Goal: Complete application form

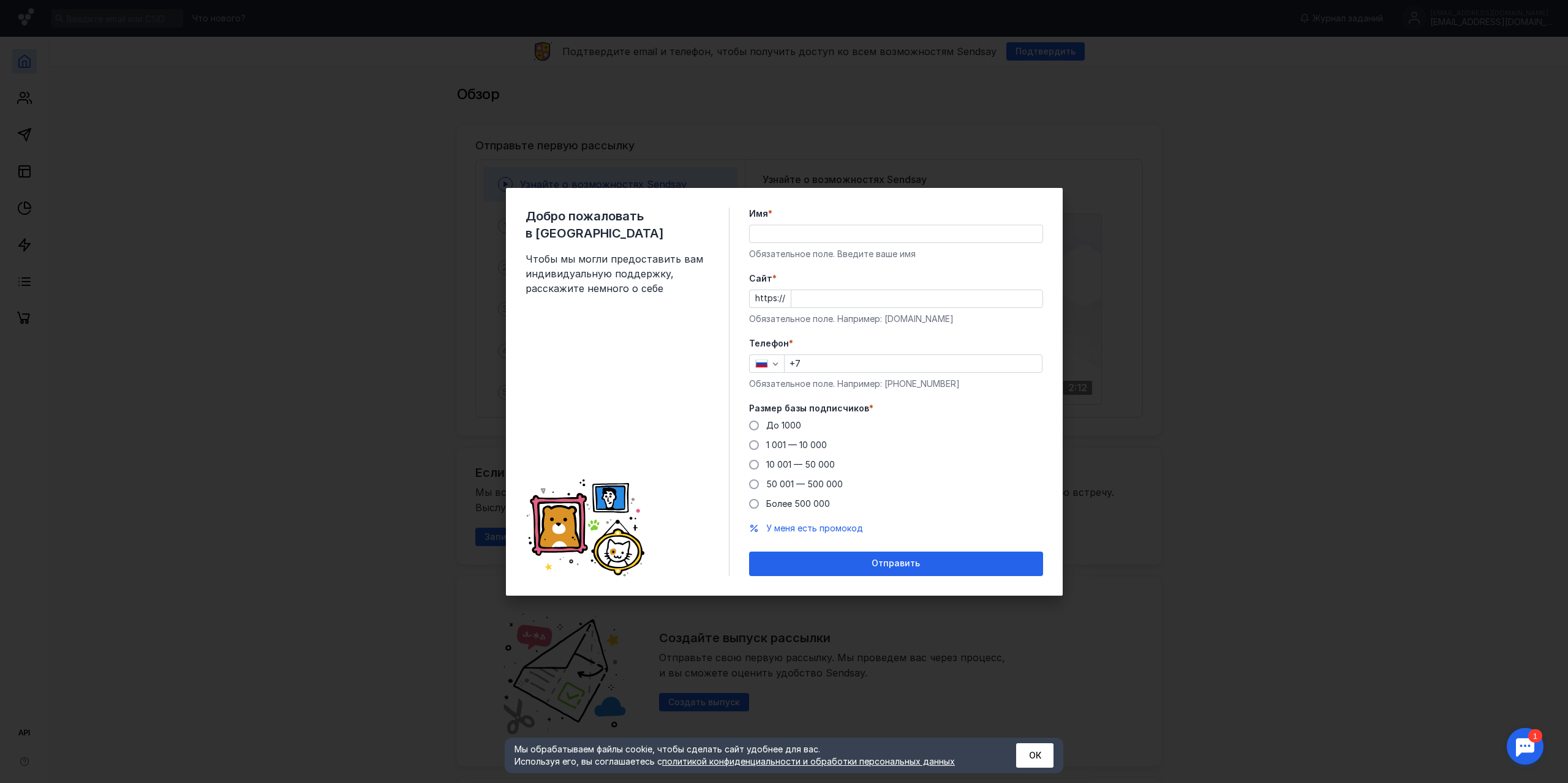
click at [1118, 503] on div "Добро пожаловать в Sendsay Чтобы мы могли предоставить вам индивидуальную подде…" at bounding box center [784, 392] width 1568 height 783
click at [785, 426] on span "До 1000" at bounding box center [784, 425] width 35 height 10
click at [0, 0] on input "До 1000" at bounding box center [0, 0] width 0 height 0
click at [801, 242] on div at bounding box center [897, 233] width 294 height 18
click at [814, 302] on input "Cайт *" at bounding box center [916, 299] width 251 height 17
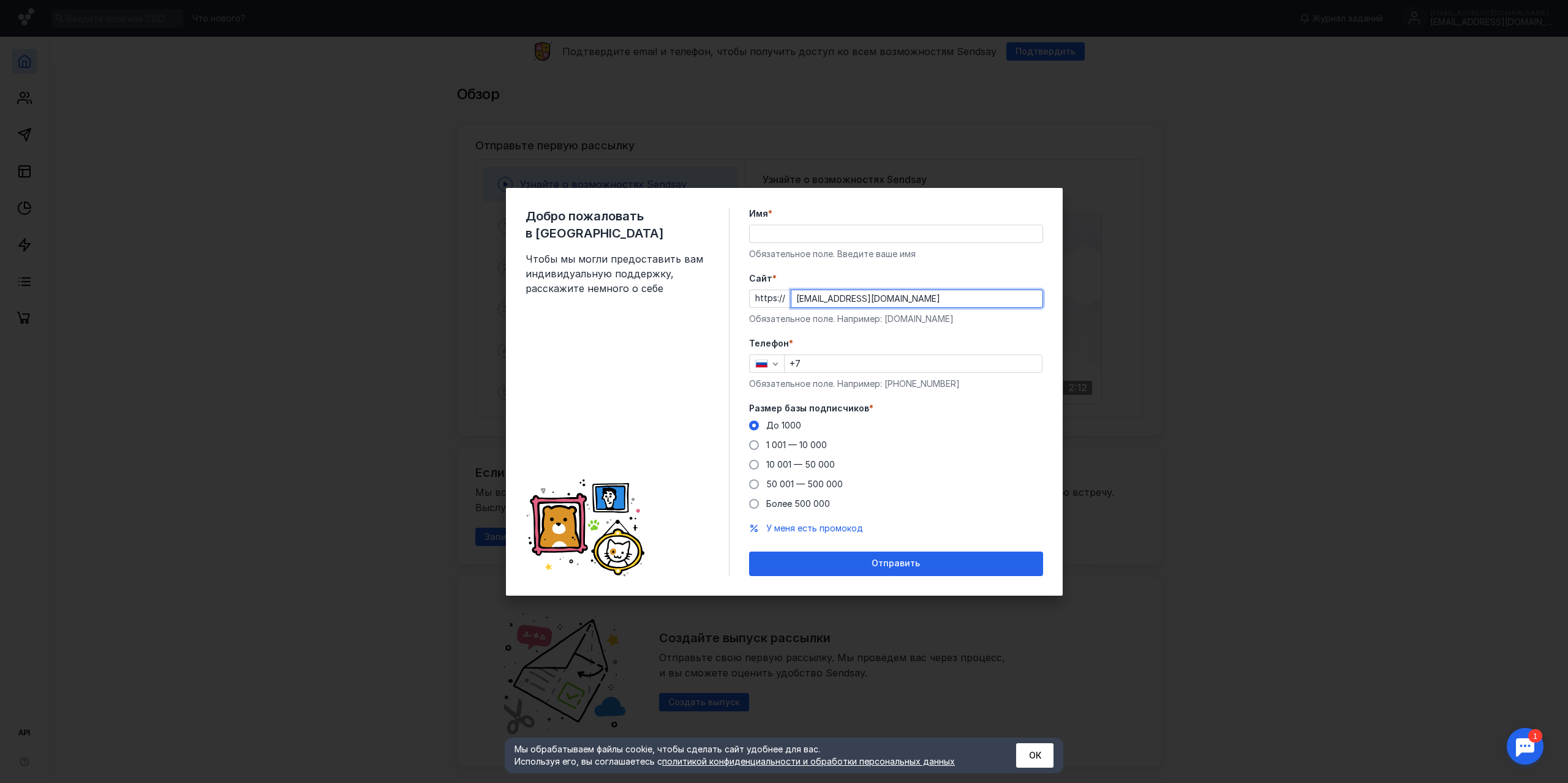
type input "[EMAIL_ADDRESS][DOMAIN_NAME]"
click at [811, 228] on input "Имя *" at bounding box center [896, 233] width 293 height 17
type input "d"
click at [811, 370] on input "+7" at bounding box center [914, 363] width 258 height 17
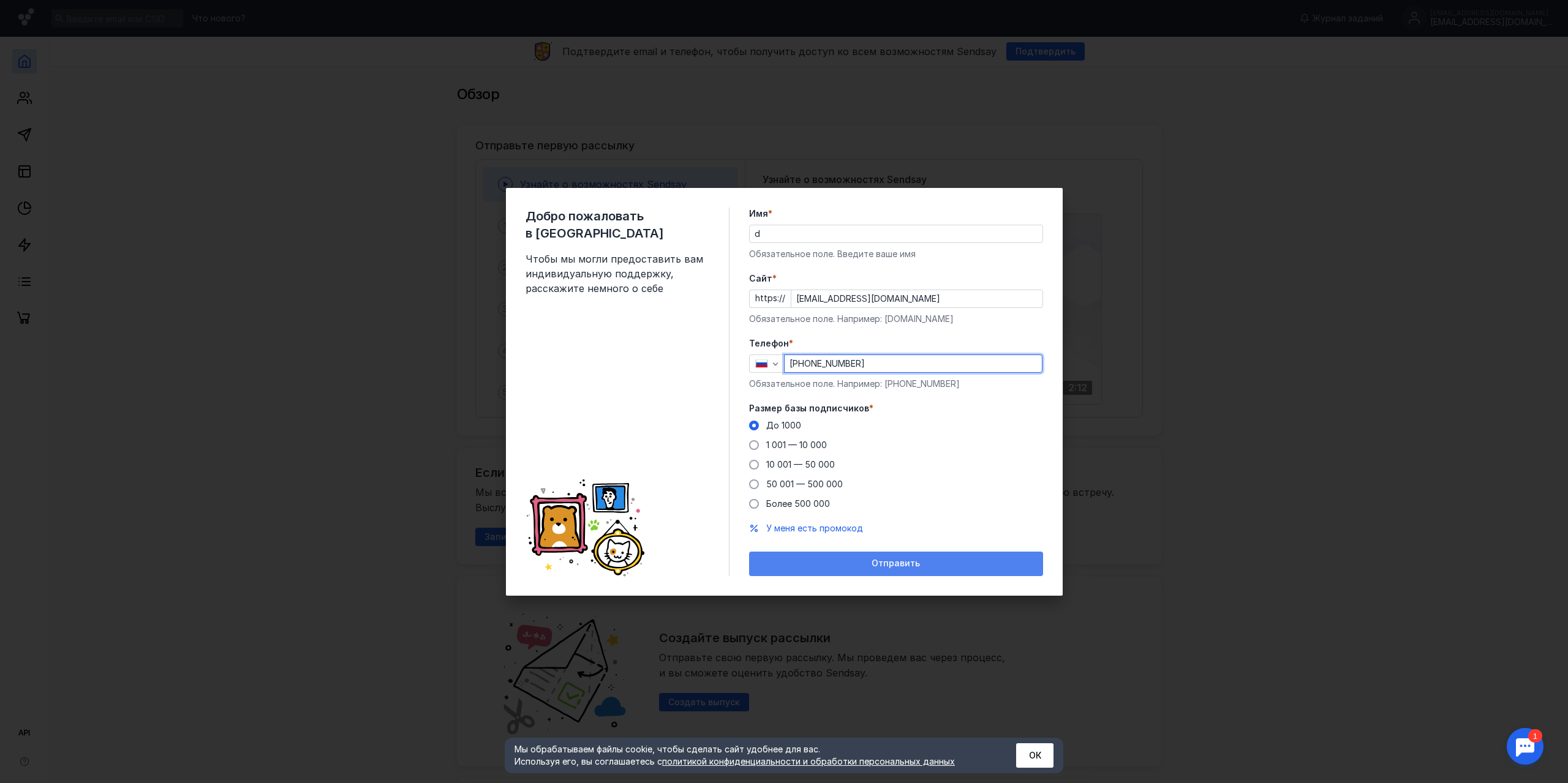
type input "[PHONE_NUMBER]"
click at [887, 569] on span "Отправить" at bounding box center [896, 563] width 48 height 10
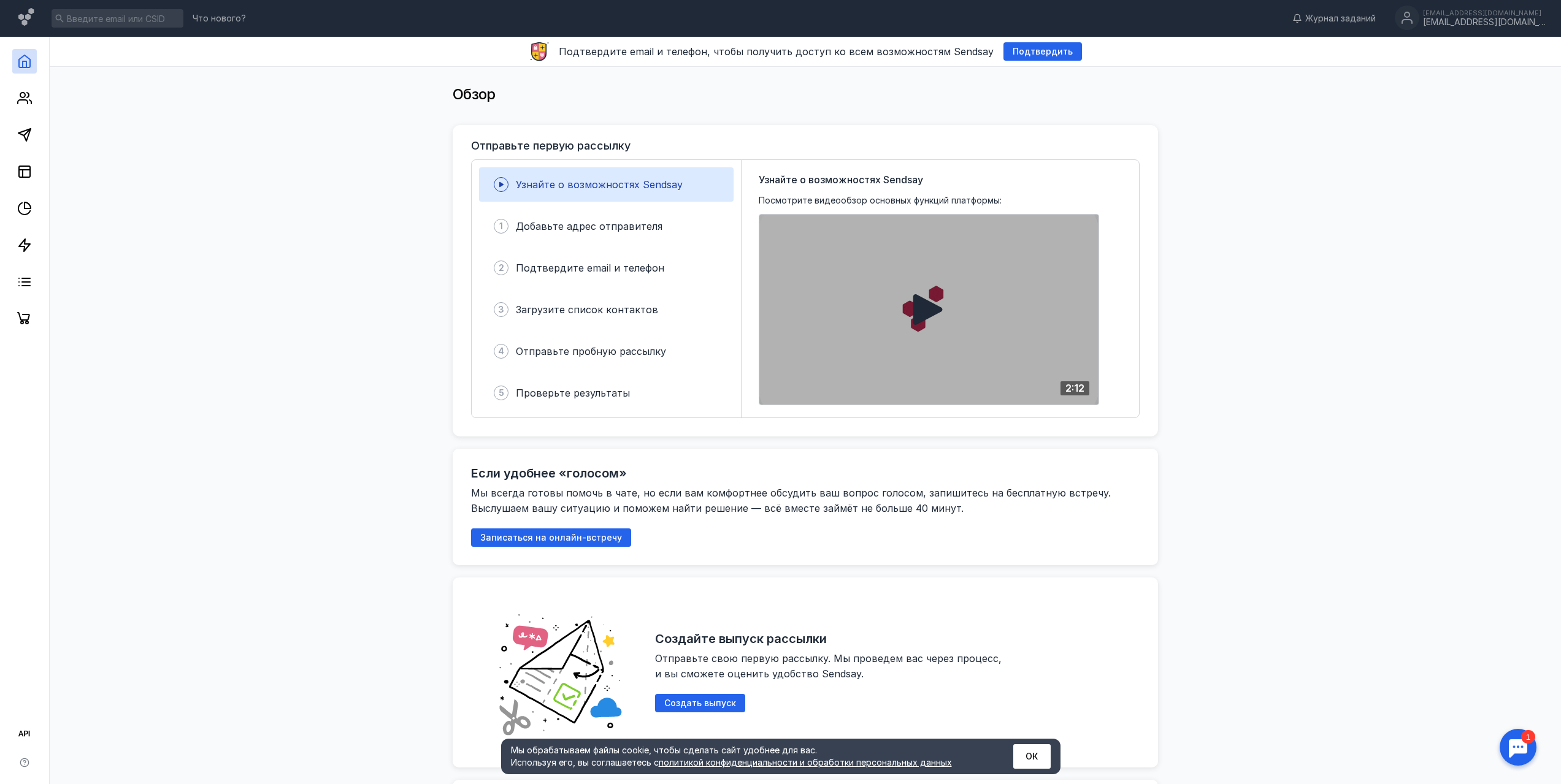
click at [931, 310] on icon at bounding box center [928, 310] width 29 height 31
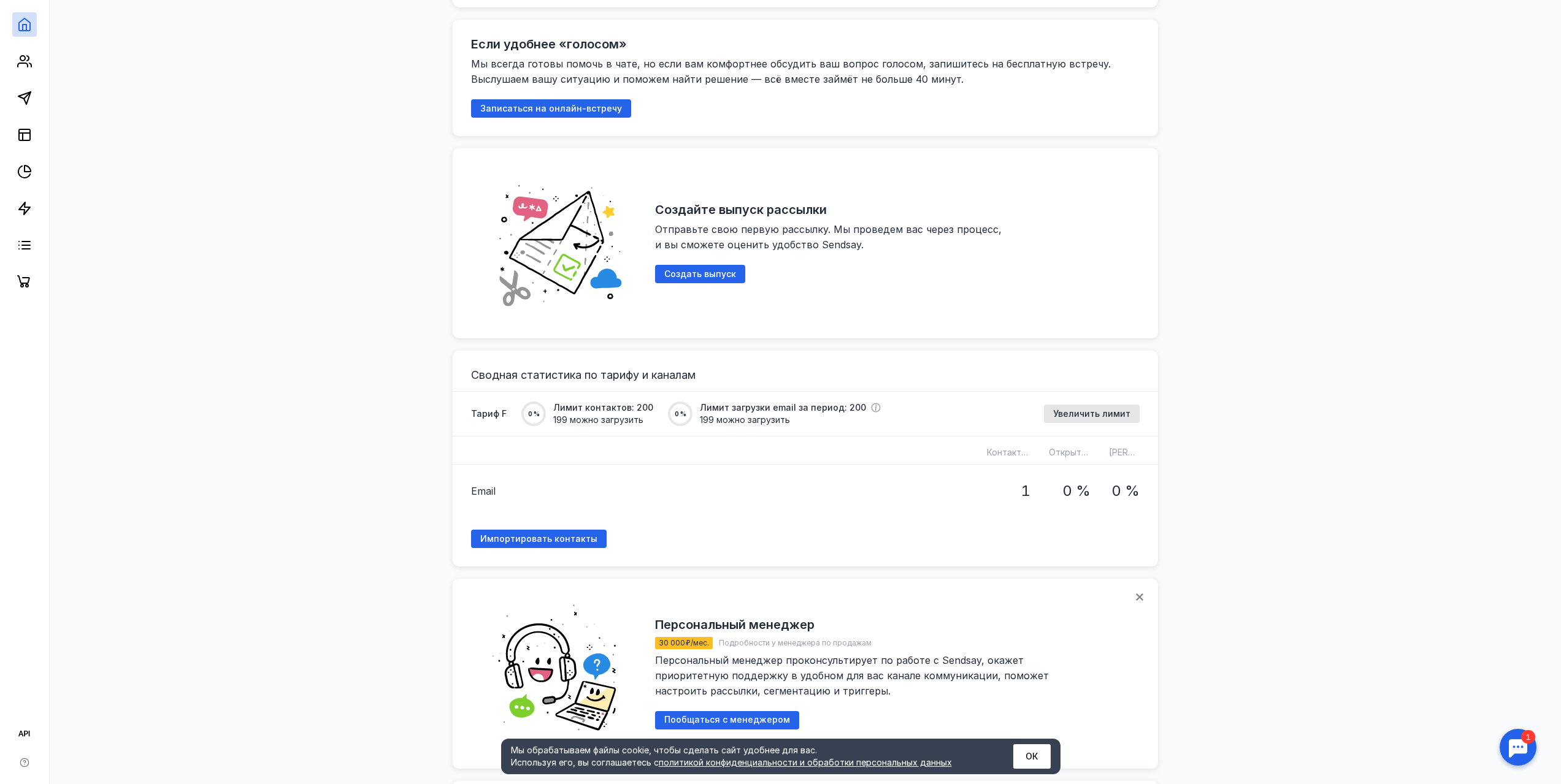
scroll to position [491, 0]
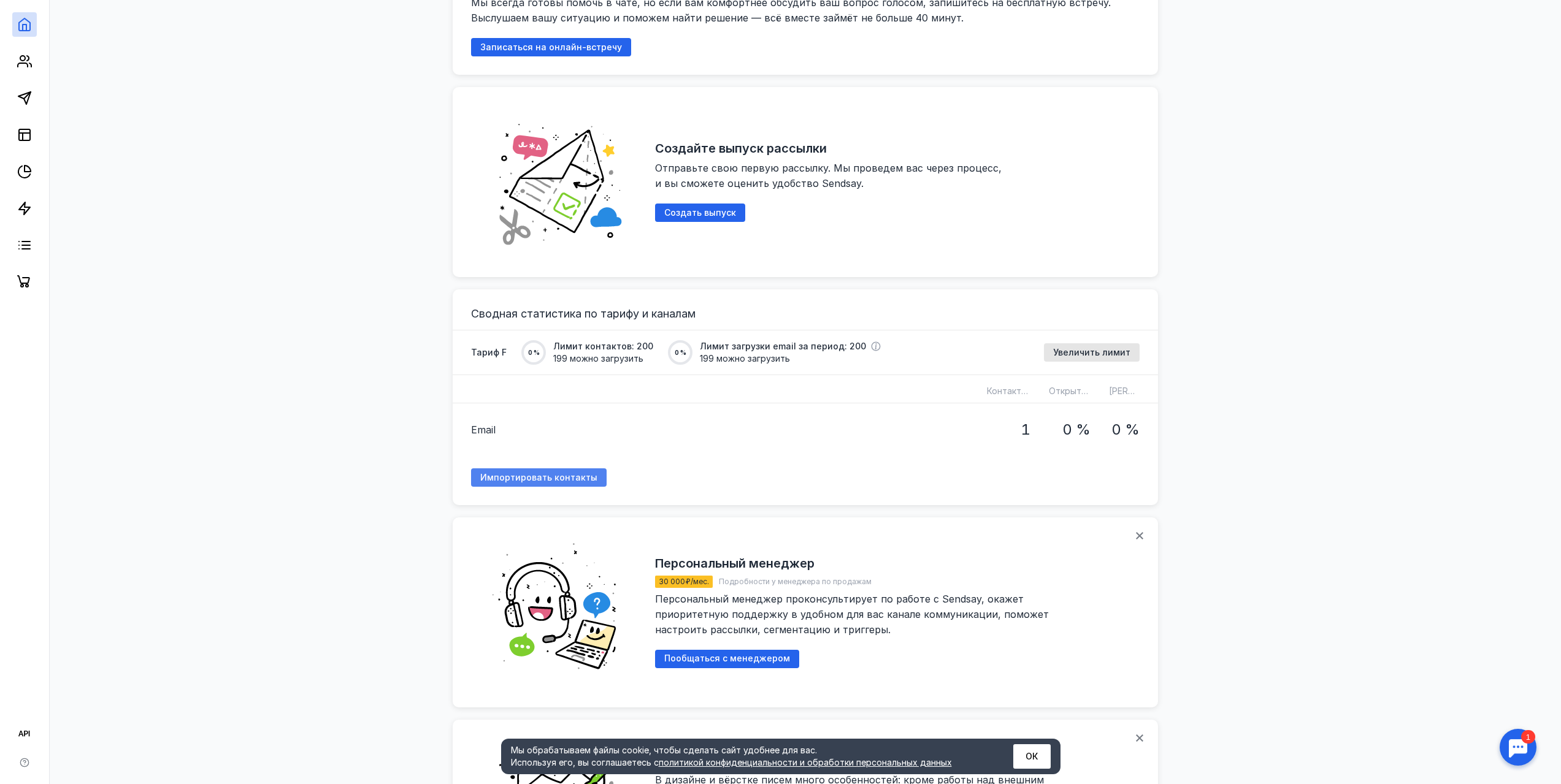
click at [562, 476] on span "Импортировать контакты" at bounding box center [539, 478] width 117 height 10
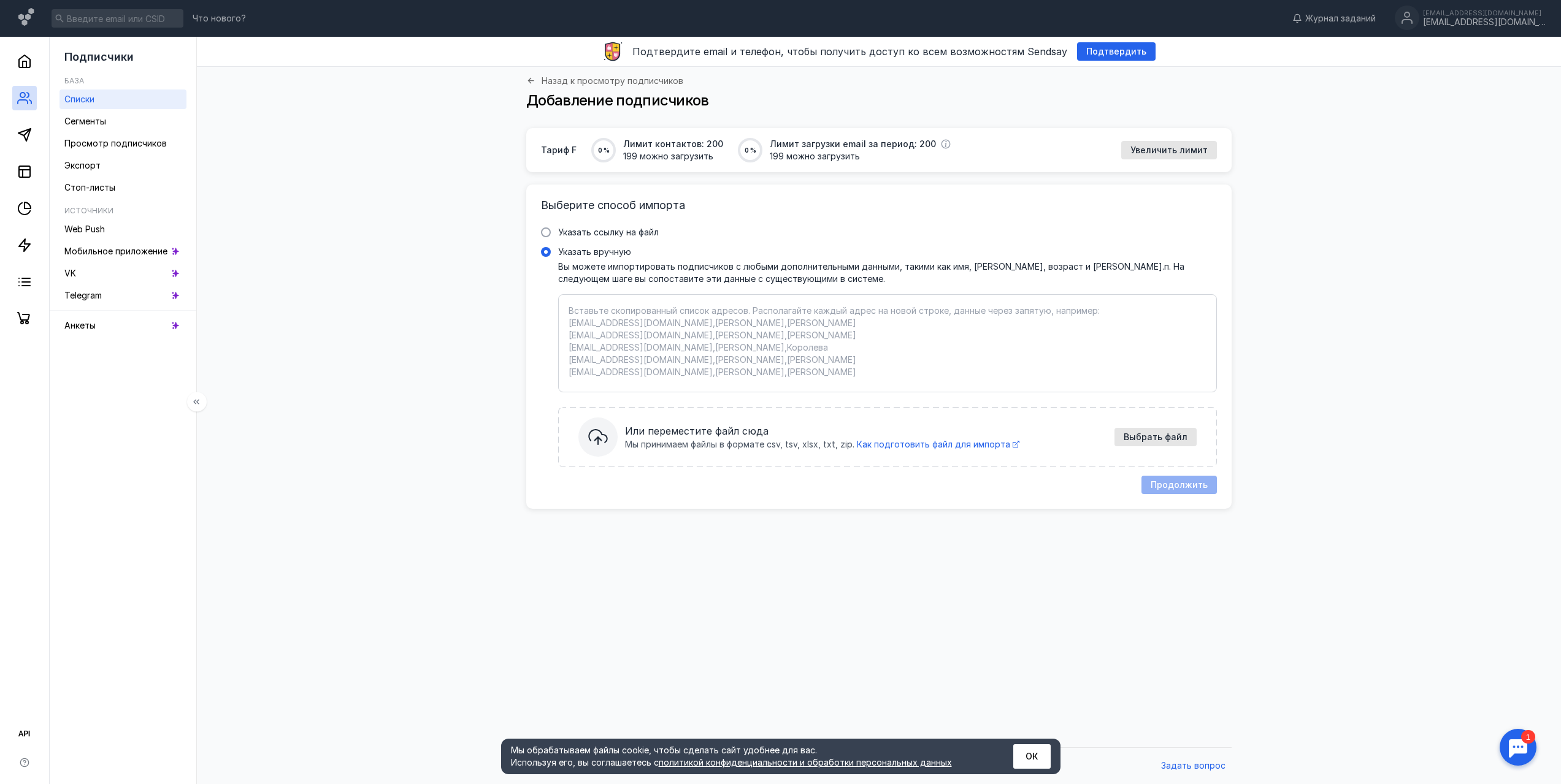
click at [92, 98] on span "Списки" at bounding box center [79, 99] width 30 height 10
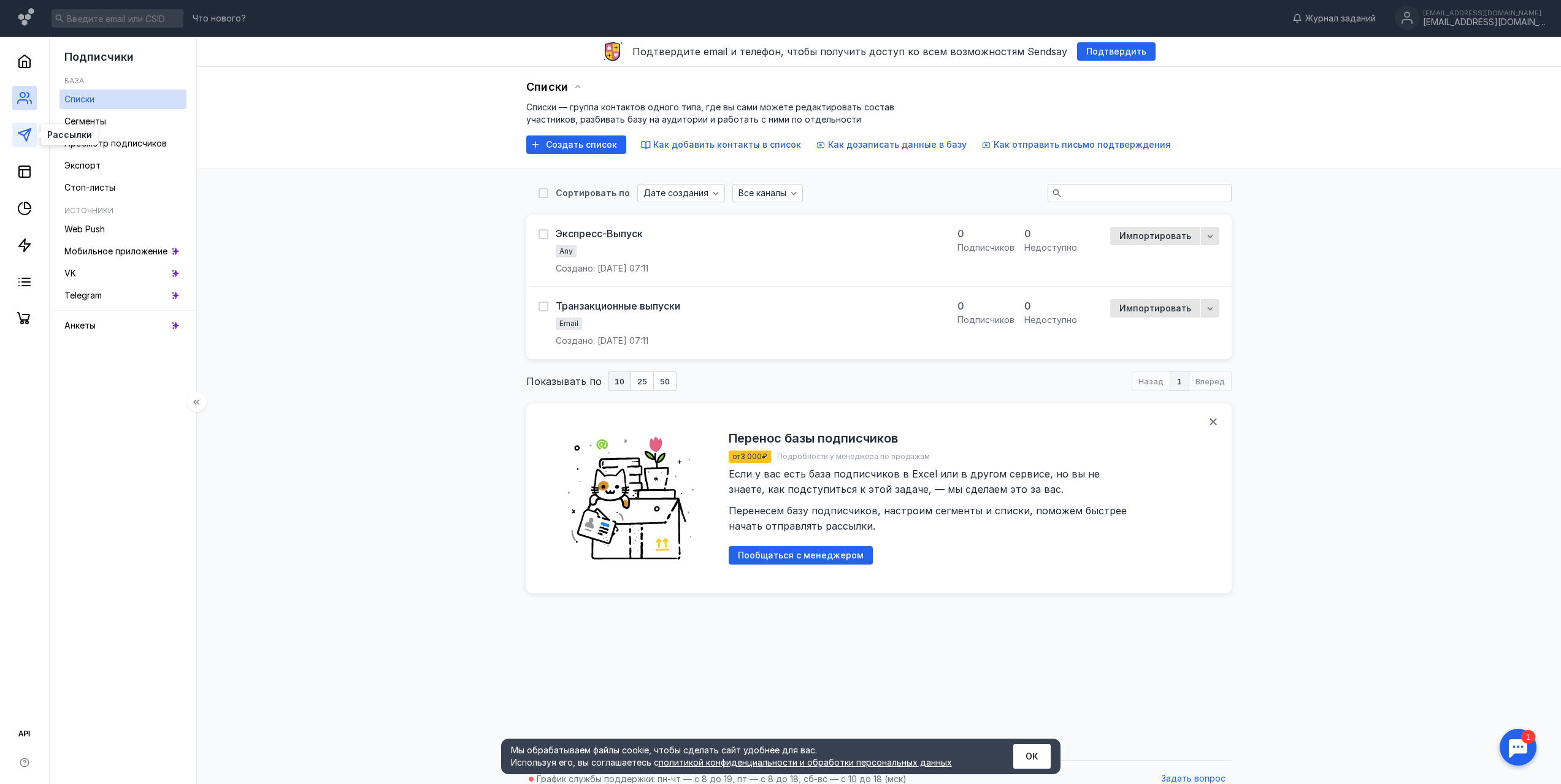
click at [26, 127] on icon at bounding box center [24, 135] width 15 height 15
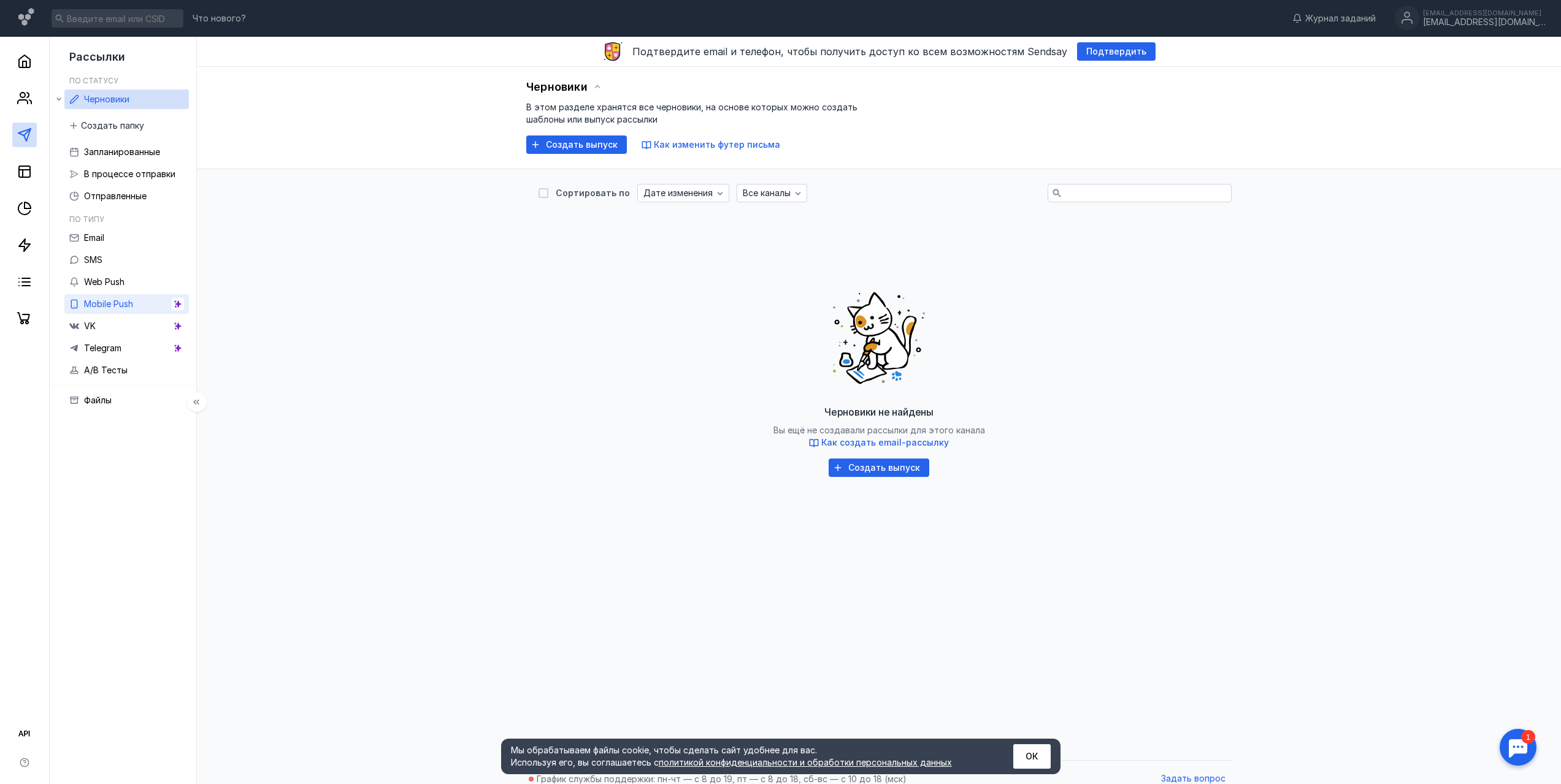
click at [106, 303] on span "Mobile Push" at bounding box center [108, 304] width 49 height 10
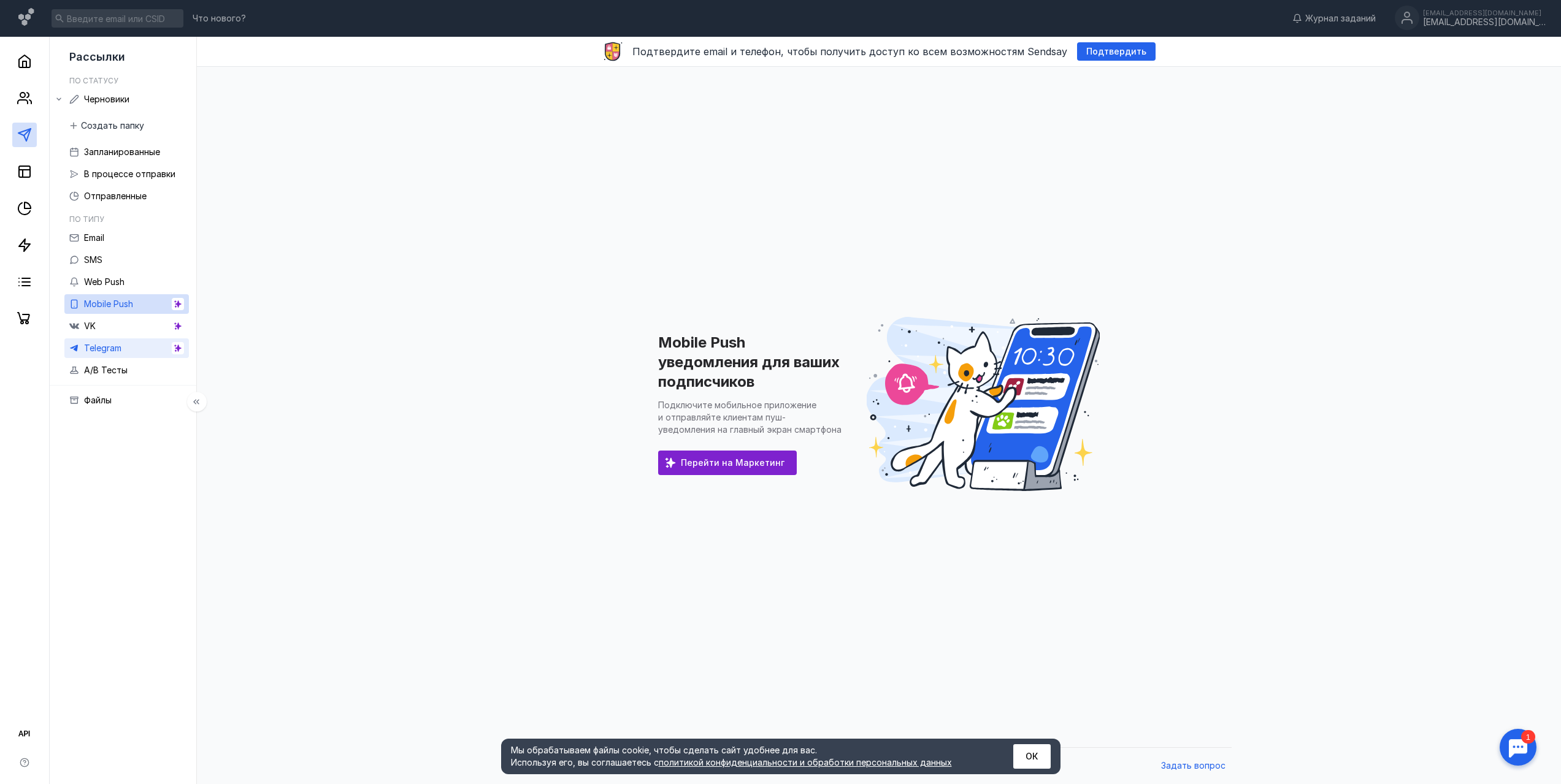
click at [97, 342] on div "Telegram" at bounding box center [103, 348] width 37 height 15
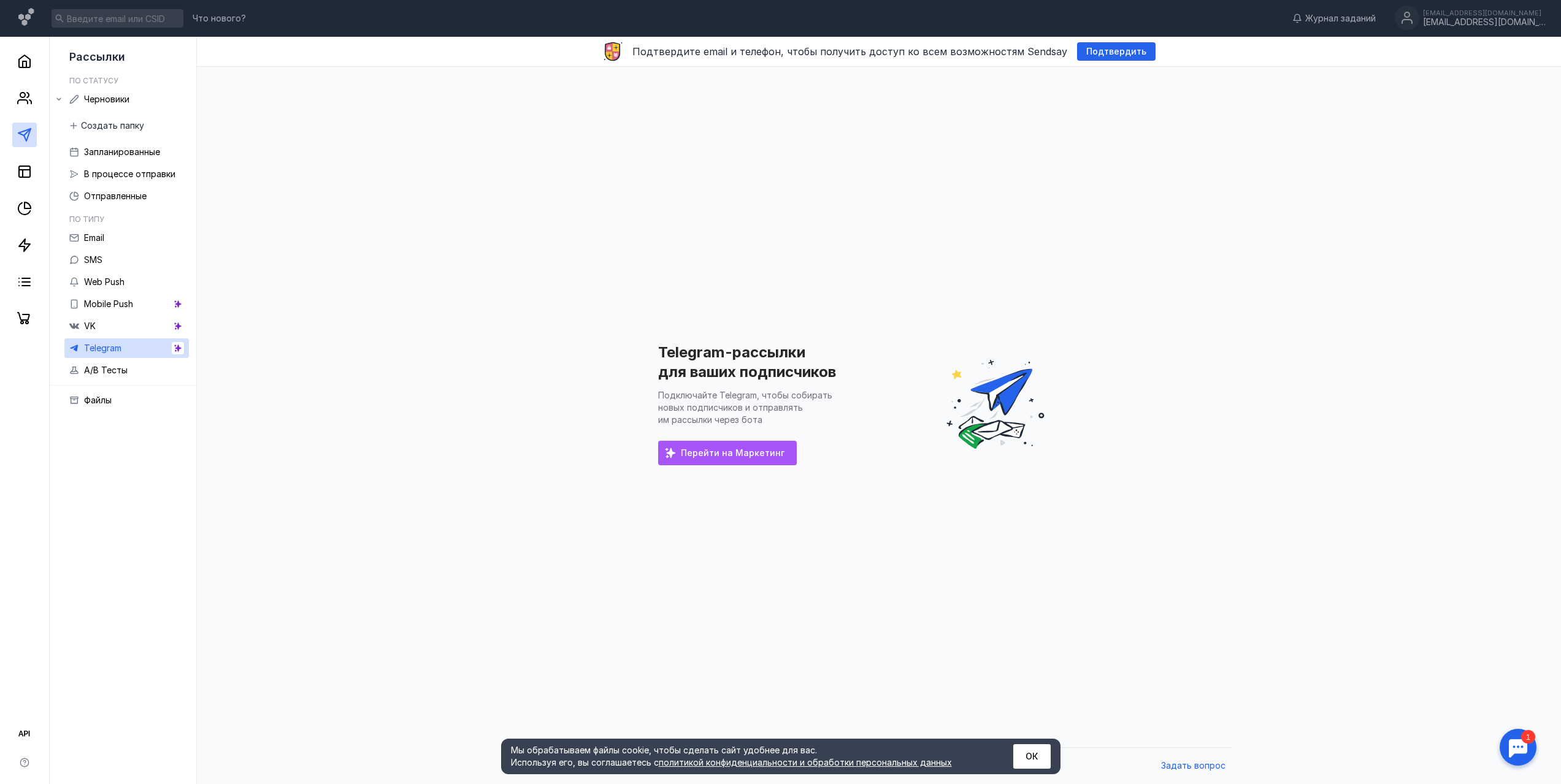
click at [719, 451] on span "Перейти на Маркетинг" at bounding box center [732, 454] width 103 height 10
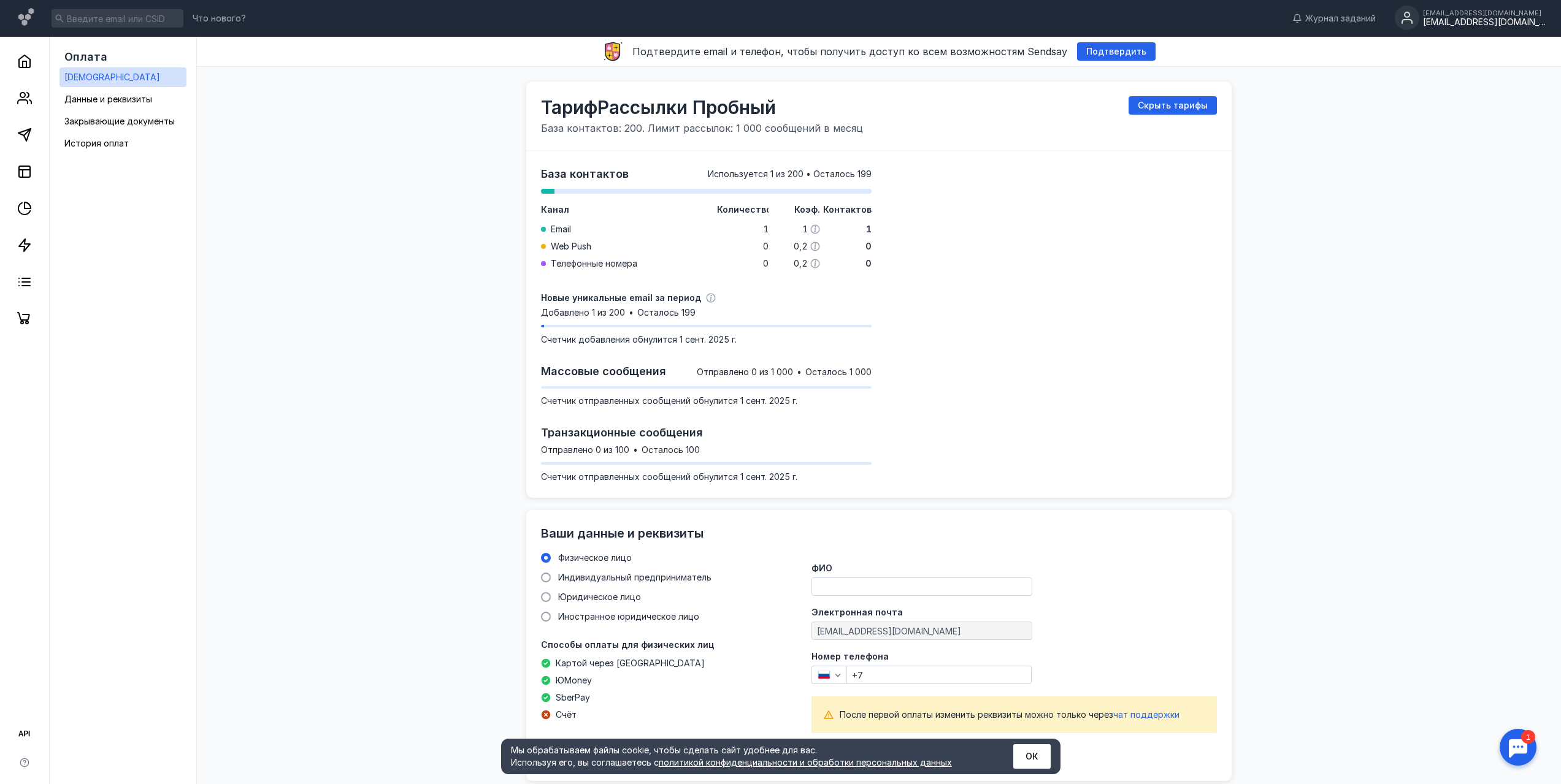
scroll to position [754, 0]
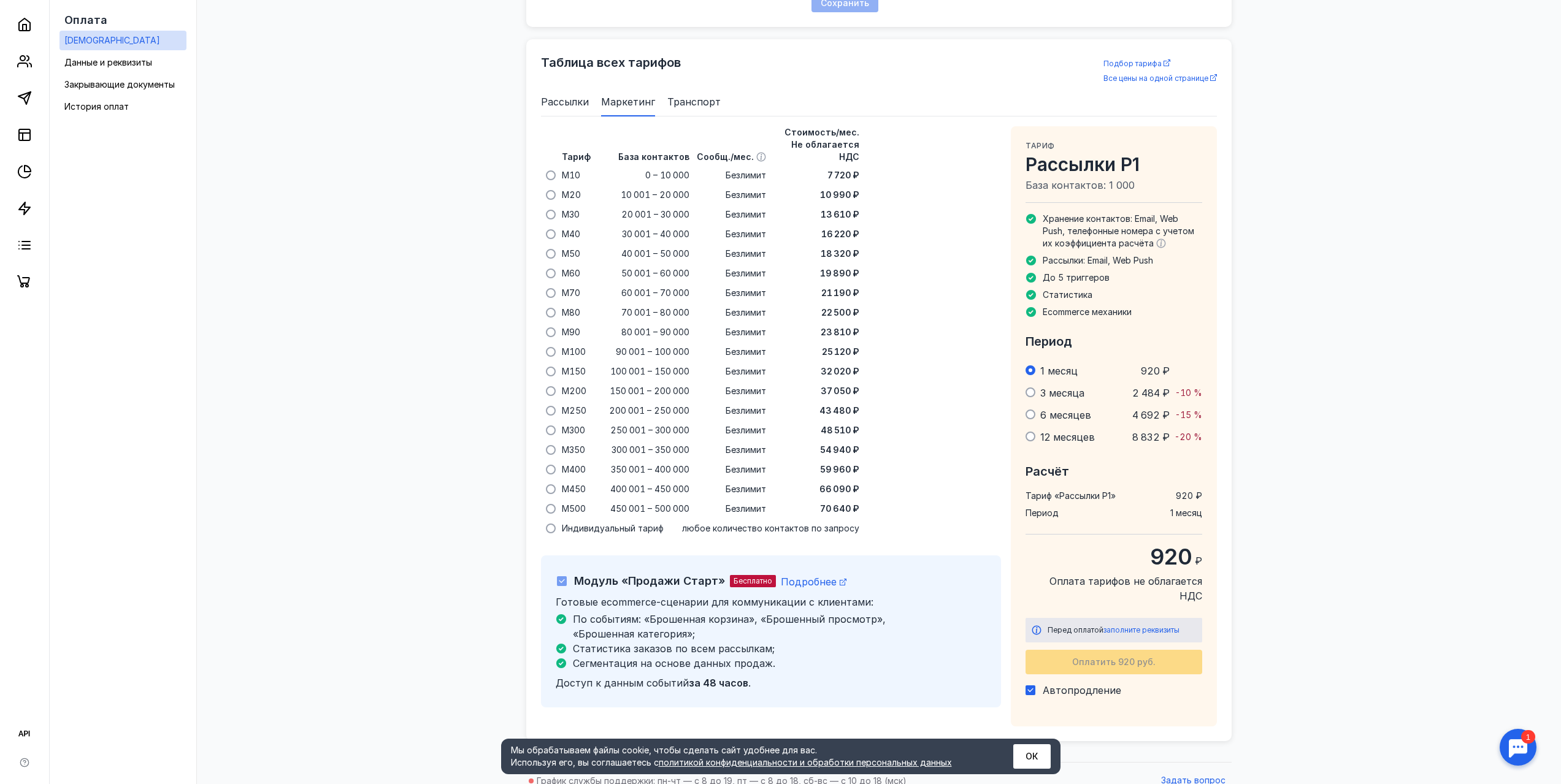
click at [574, 106] on span "Рассылки" at bounding box center [564, 102] width 48 height 15
